Goal: Task Accomplishment & Management: Complete application form

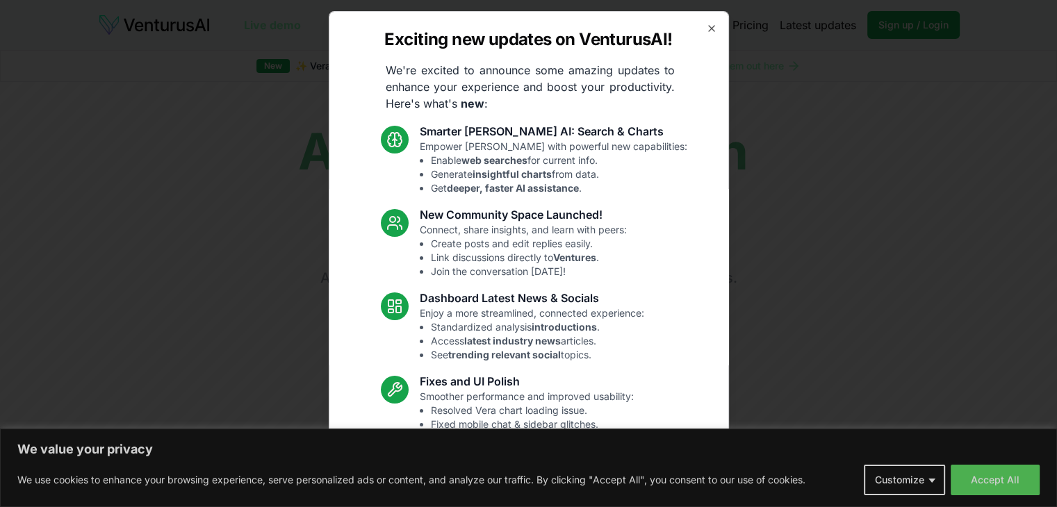
scroll to position [72, 0]
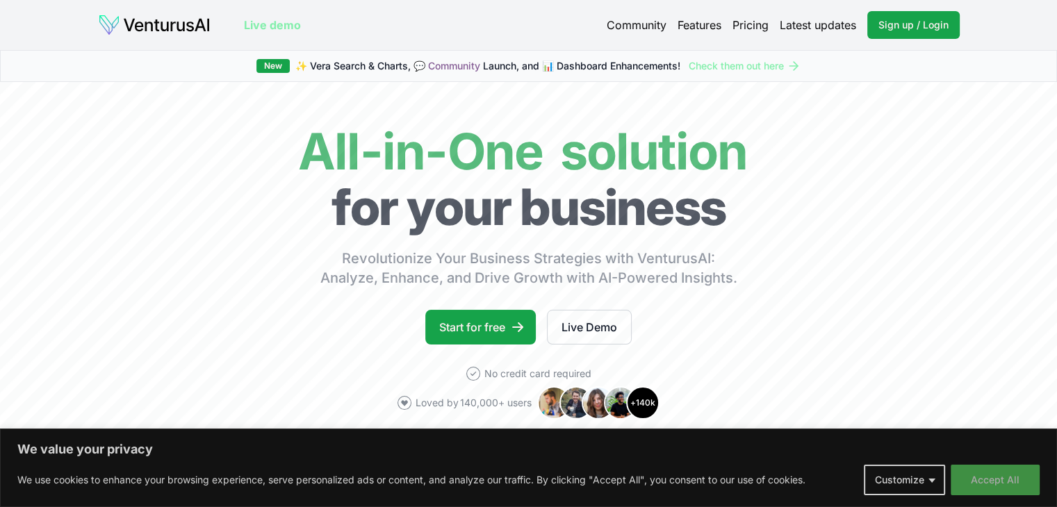
click at [967, 479] on button "Accept All" at bounding box center [995, 480] width 89 height 31
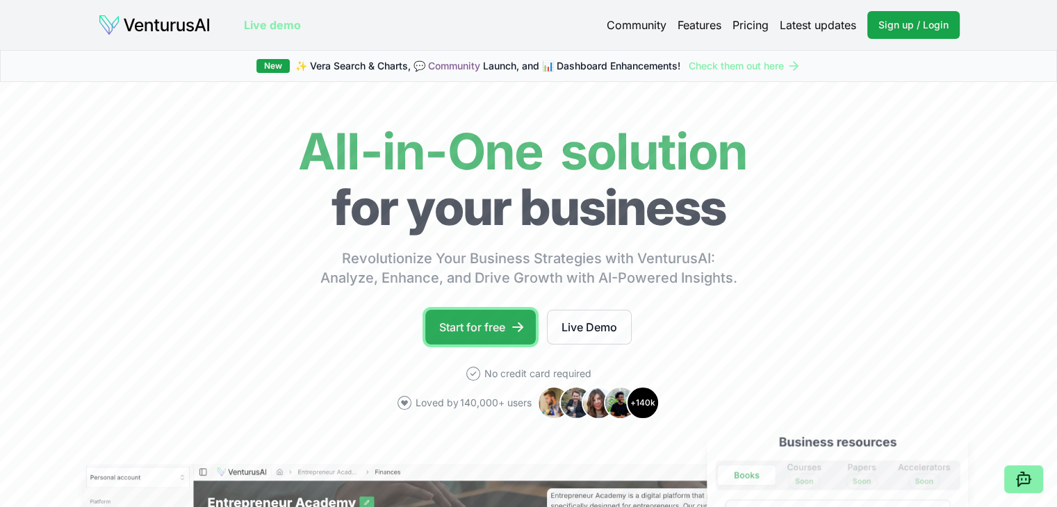
click at [503, 327] on link "Start for free" at bounding box center [480, 327] width 110 height 35
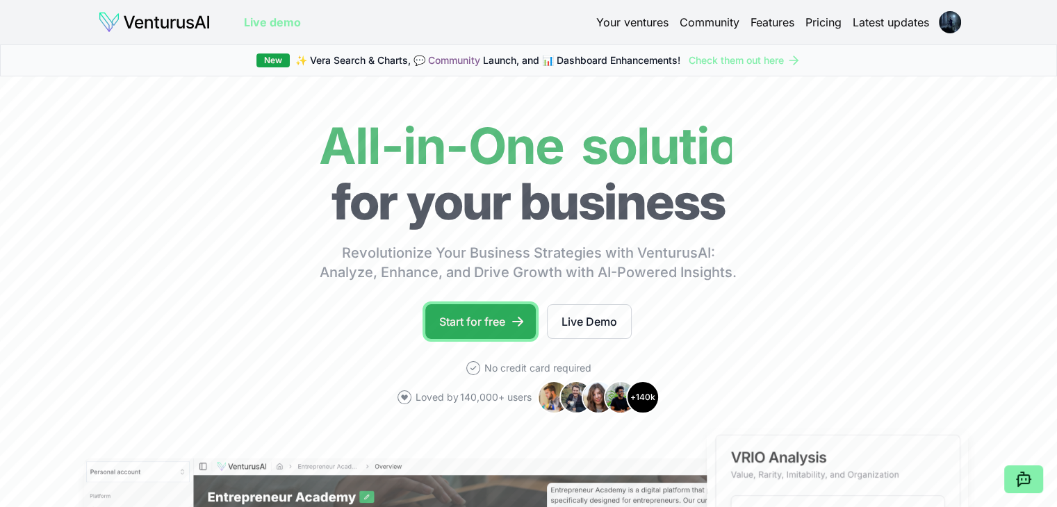
click at [492, 322] on link "Start for free" at bounding box center [480, 321] width 110 height 35
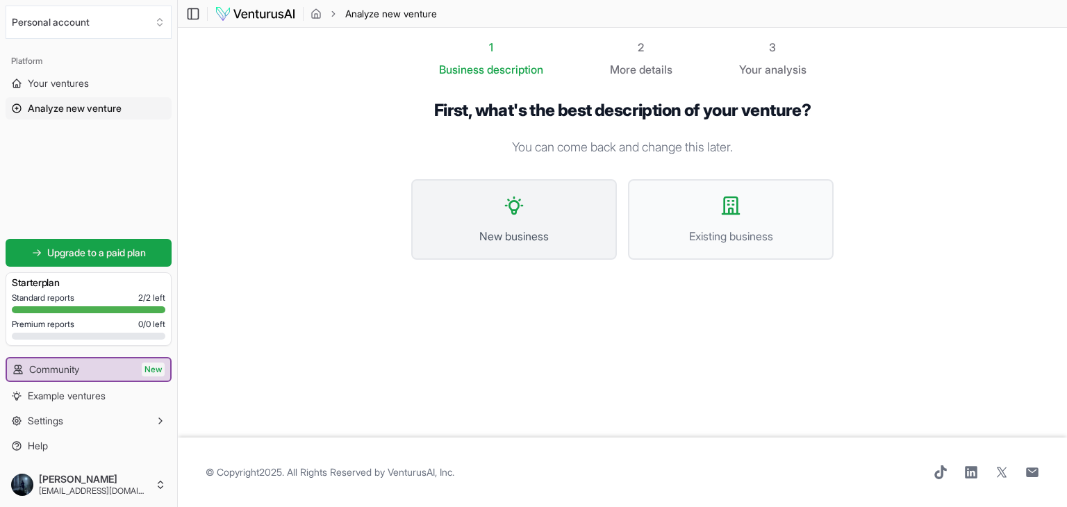
click at [542, 225] on button "New business" at bounding box center [514, 219] width 206 height 81
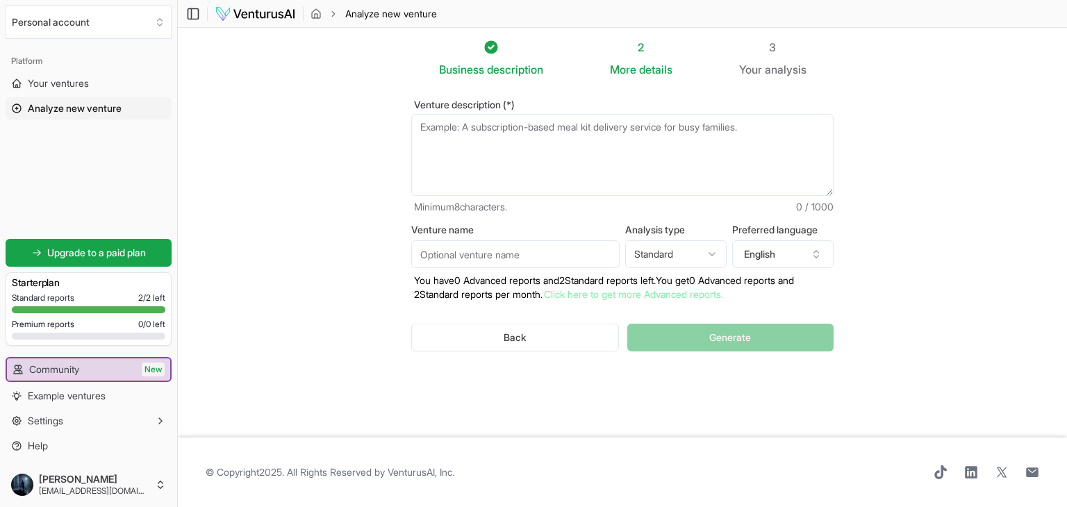
click at [535, 135] on textarea "Venture description (*)" at bounding box center [622, 155] width 423 height 82
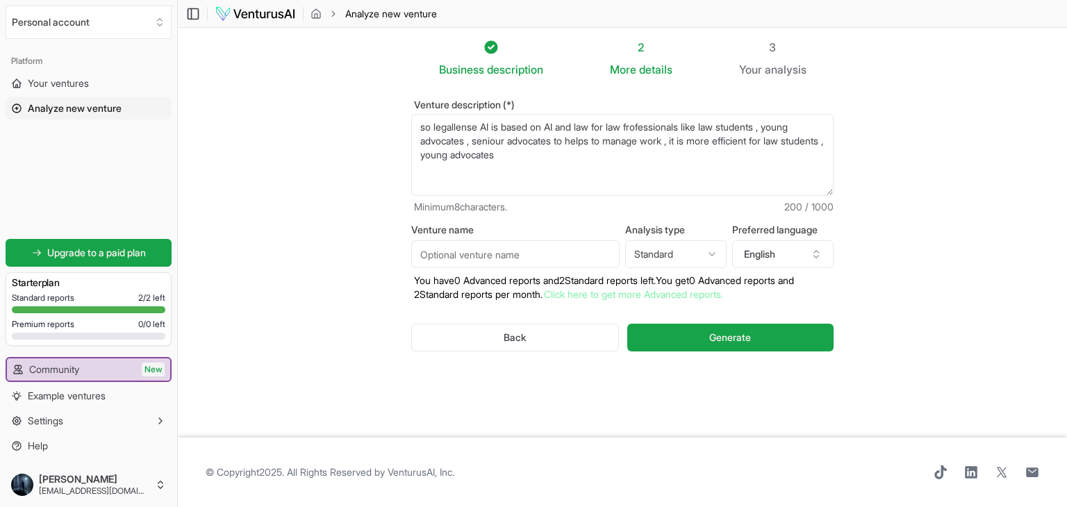
type textarea "so legallense AI is based on AI and law for law frofessionals like law students…"
click at [497, 260] on input "Venture name" at bounding box center [515, 254] width 208 height 28
type input "legallense AI"
click at [705, 259] on html "We value your privacy We use cookies to enhance your browsing experience, serve…" at bounding box center [533, 253] width 1067 height 507
select select "advanced"
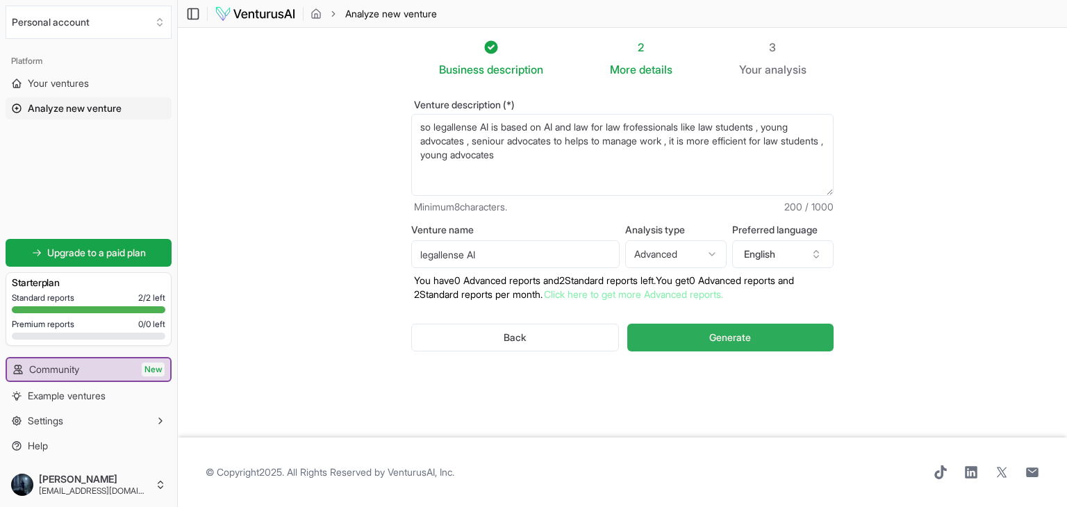
click at [750, 331] on span "Generate" at bounding box center [731, 338] width 42 height 14
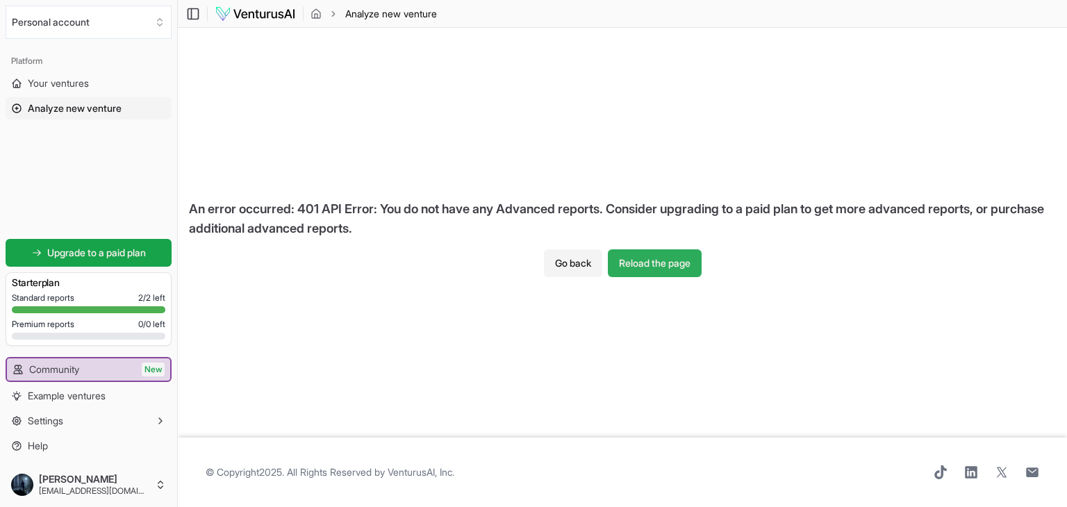
click at [641, 265] on button "Reload the page" at bounding box center [655, 263] width 94 height 28
